Goal: Information Seeking & Learning: Check status

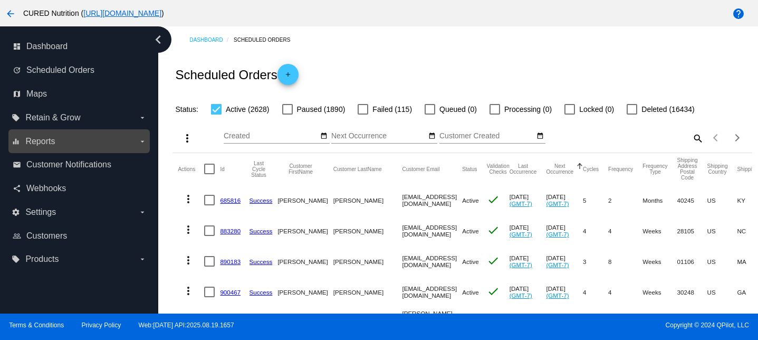
click at [65, 139] on label "equalizer Reports arrow_drop_down" at bounding box center [79, 141] width 134 height 17
click at [0, 0] on input "equalizer Reports arrow_drop_down" at bounding box center [0, 0] width 0 height 0
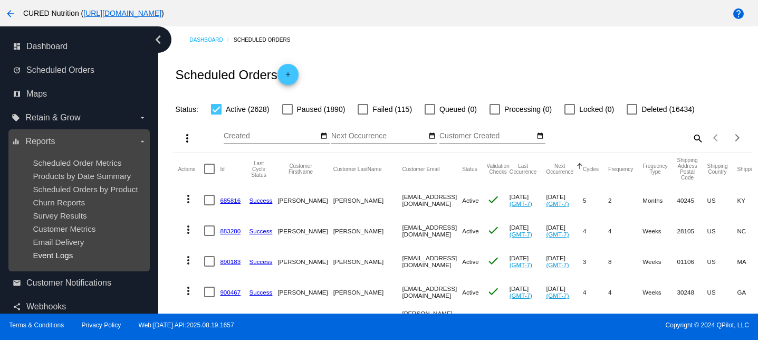
click at [61, 257] on span "Event Logs" at bounding box center [53, 254] width 40 height 9
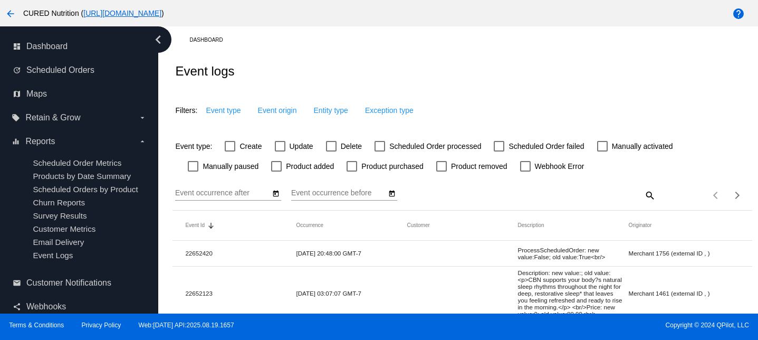
click at [342, 146] on span "Delete" at bounding box center [351, 146] width 21 height 13
click at [331, 151] on input "Delete" at bounding box center [331, 151] width 1 height 1
checkbox input "true"
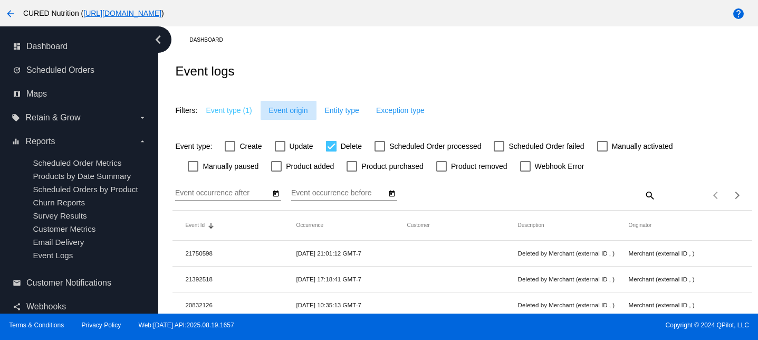
click at [294, 117] on button "Event origin" at bounding box center [288, 110] width 56 height 19
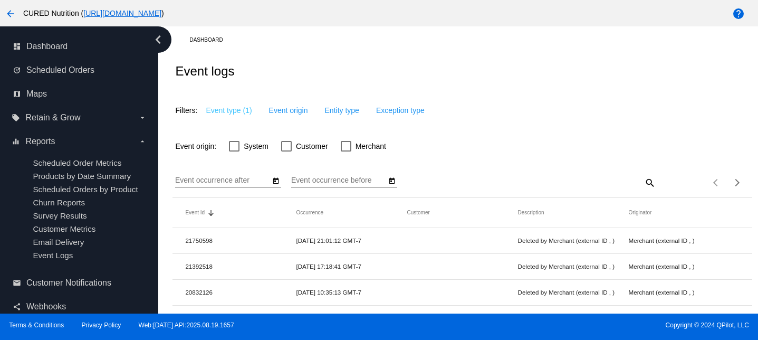
click at [288, 148] on div at bounding box center [286, 146] width 11 height 11
click at [286, 151] on input "Customer" at bounding box center [286, 151] width 1 height 1
checkbox input "true"
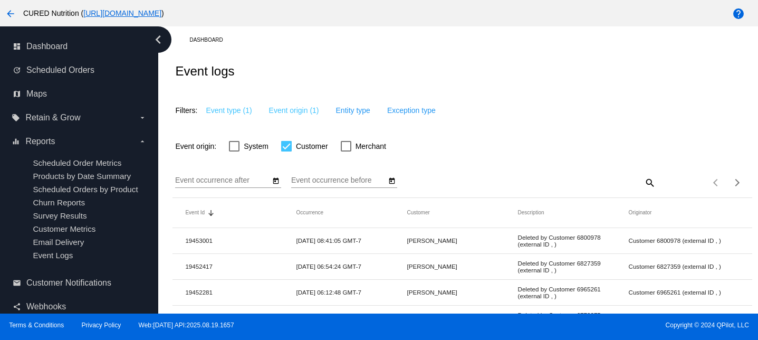
click at [255, 183] on input "Event occurrence after" at bounding box center [222, 180] width 95 height 8
click at [278, 176] on div "Event occurrence after" at bounding box center [228, 177] width 106 height 21
click at [274, 186] on icon "Open calendar" at bounding box center [275, 181] width 7 height 13
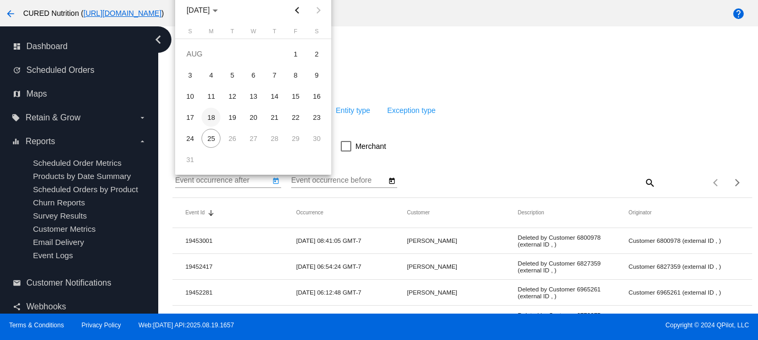
click at [208, 120] on div "18" at bounding box center [210, 117] width 19 height 19
type input "[DATE]"
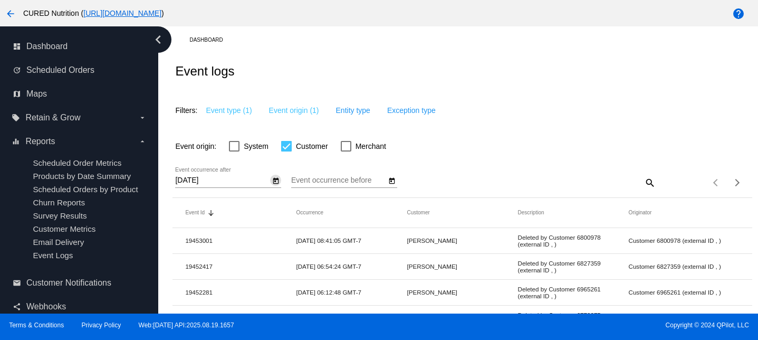
click at [388, 183] on icon "Open calendar" at bounding box center [391, 181] width 7 height 13
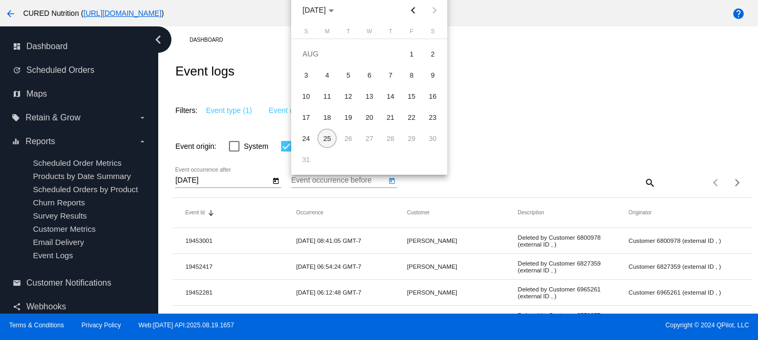
click at [331, 136] on div "25" at bounding box center [326, 138] width 19 height 19
type input "[DATE]"
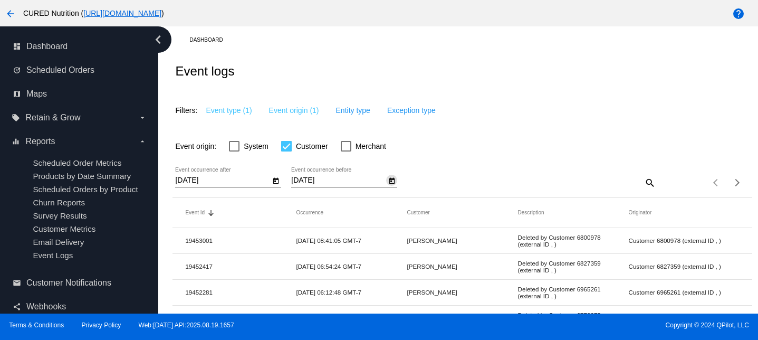
click at [530, 147] on div "Event origin: System Customer Merchant" at bounding box center [461, 141] width 579 height 35
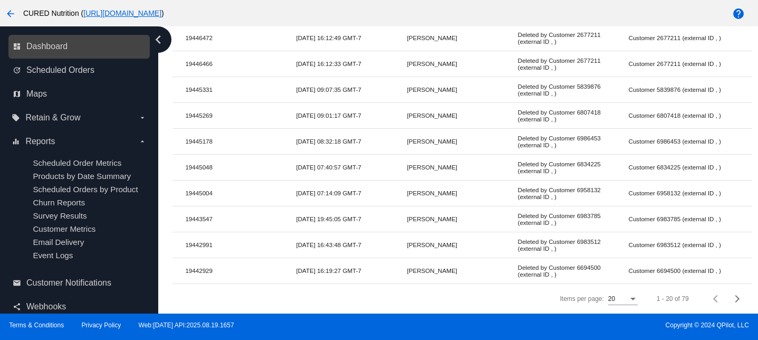
click at [67, 53] on link "dashboard Dashboard" at bounding box center [80, 46] width 134 height 17
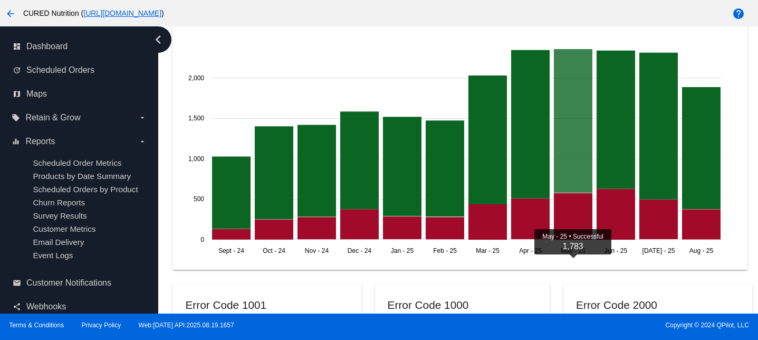
scroll to position [750, 0]
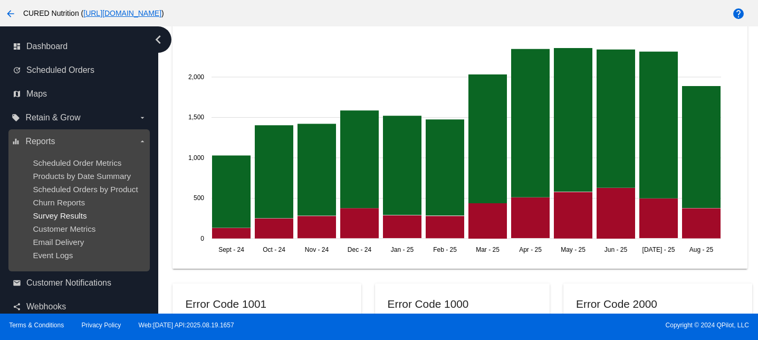
click at [66, 215] on span "Survey Results" at bounding box center [60, 215] width 54 height 9
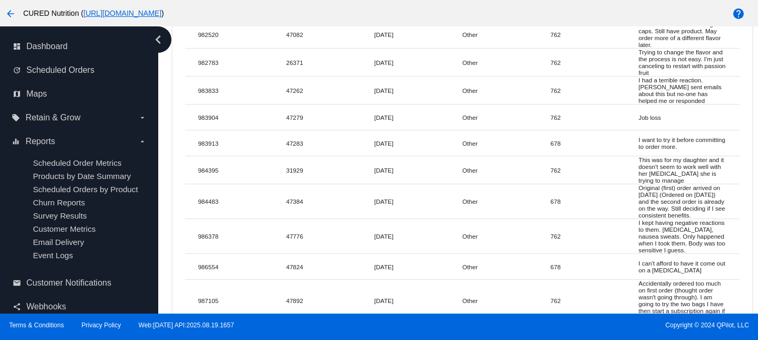
scroll to position [8051, 0]
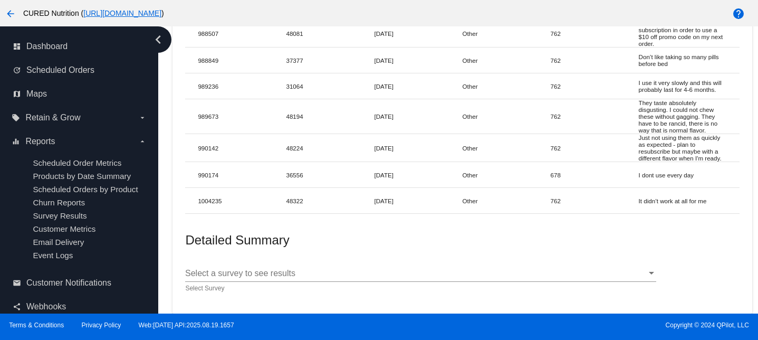
click at [272, 267] on div "Select a survey to see results Select a survey to see results" at bounding box center [420, 270] width 471 height 24
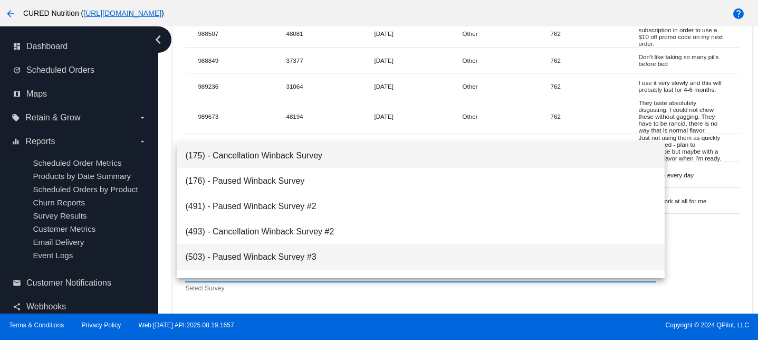
scroll to position [93, 0]
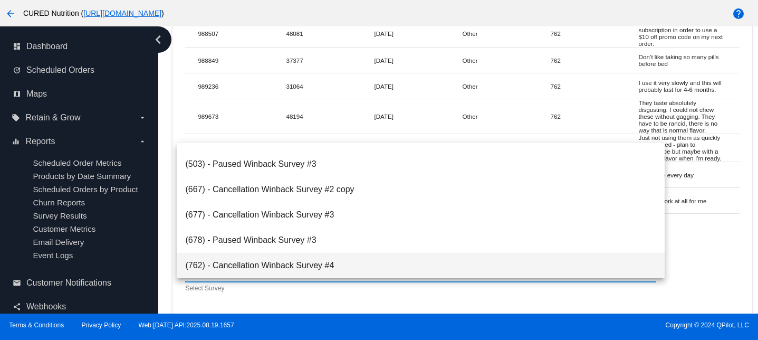
click at [267, 264] on span "(762) - Cancellation Winback Survey #4" at bounding box center [420, 265] width 471 height 25
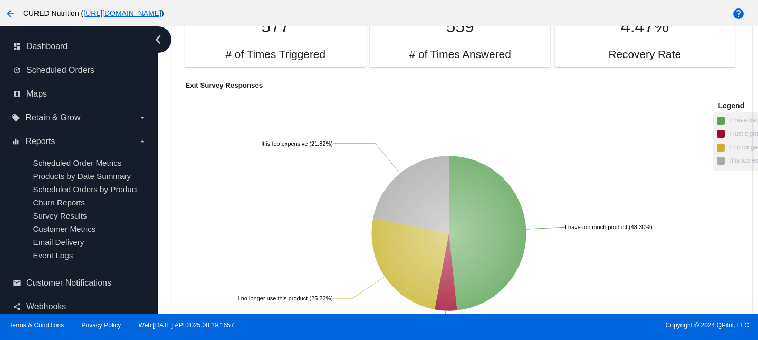
scroll to position [8229, 0]
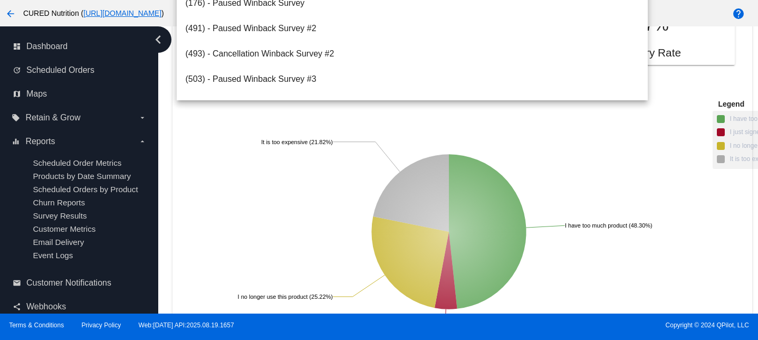
scroll to position [93, 0]
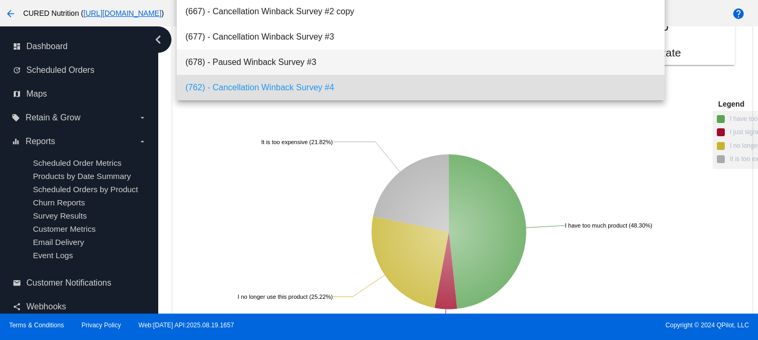
click at [312, 60] on span "(678) - Paused Winback Survey #3" at bounding box center [420, 62] width 471 height 25
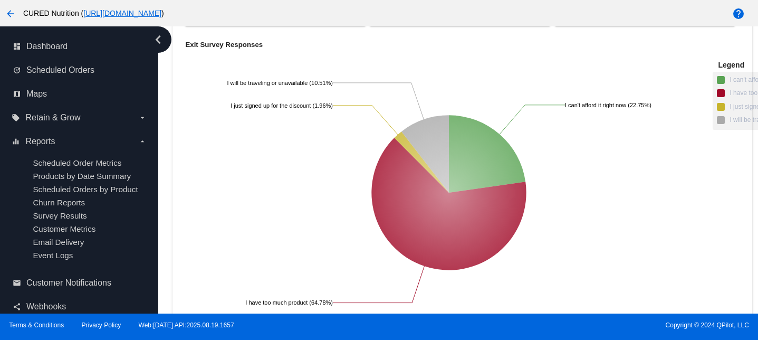
scroll to position [8275, 0]
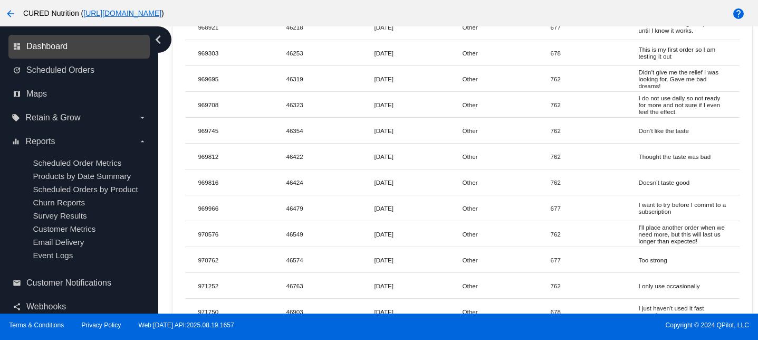
click at [61, 45] on span "Dashboard" at bounding box center [46, 46] width 41 height 9
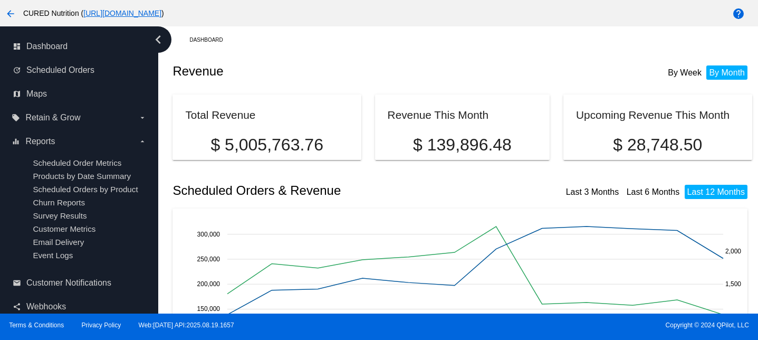
click at [639, 136] on p "$ 28,748.50" at bounding box center [657, 145] width 163 height 20
copy div "$ 28,748.50"
click at [461, 135] on p "$ 139,896.48" at bounding box center [463, 145] width 150 height 20
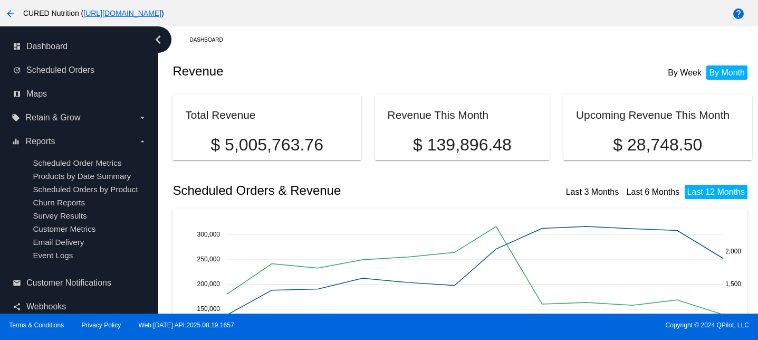
click at [461, 135] on p "$ 139,896.48" at bounding box center [463, 145] width 150 height 20
copy div "$ 139,896.48"
